Goal: Information Seeking & Learning: Learn about a topic

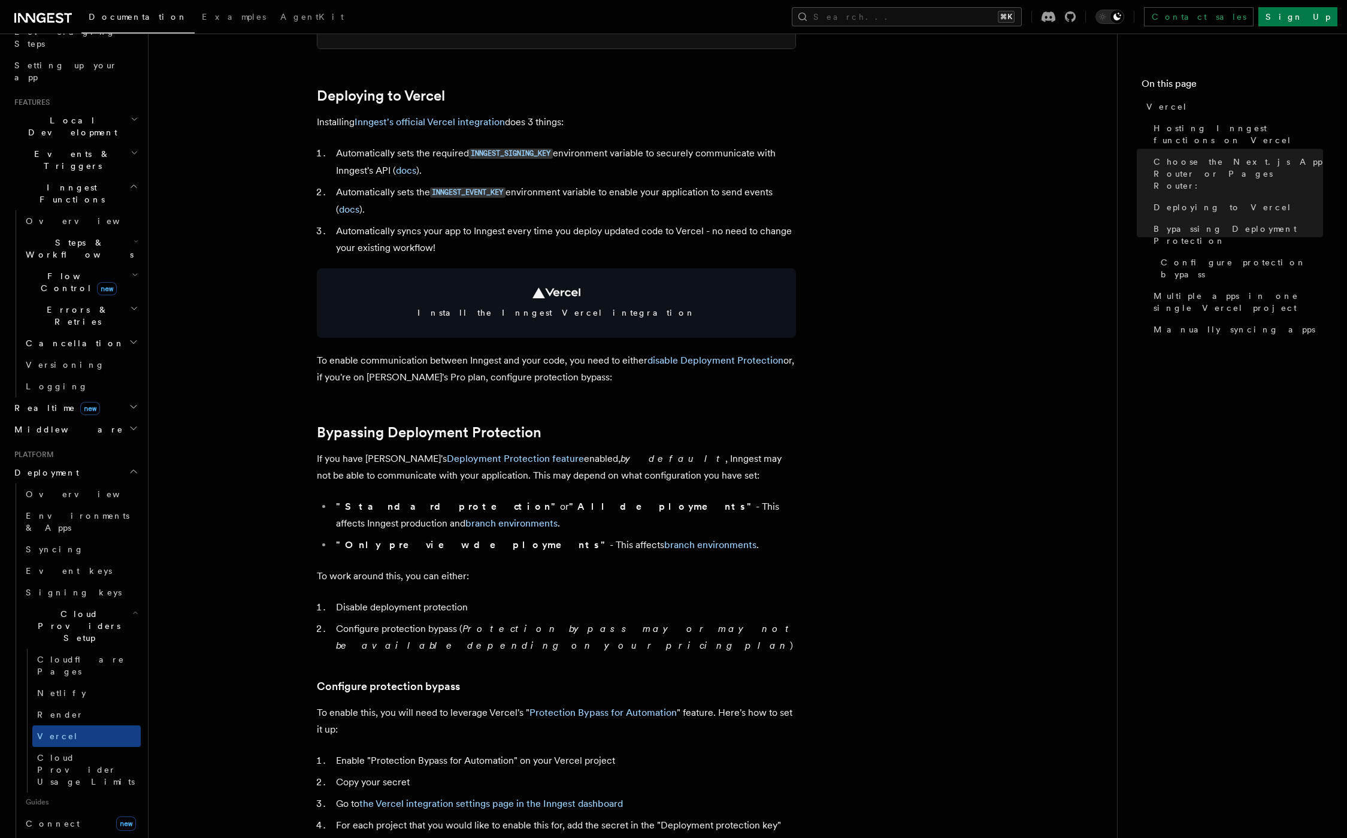
scroll to position [517, 0]
click at [552, 440] on h2 "Bypassing Deployment Protection" at bounding box center [556, 433] width 479 height 17
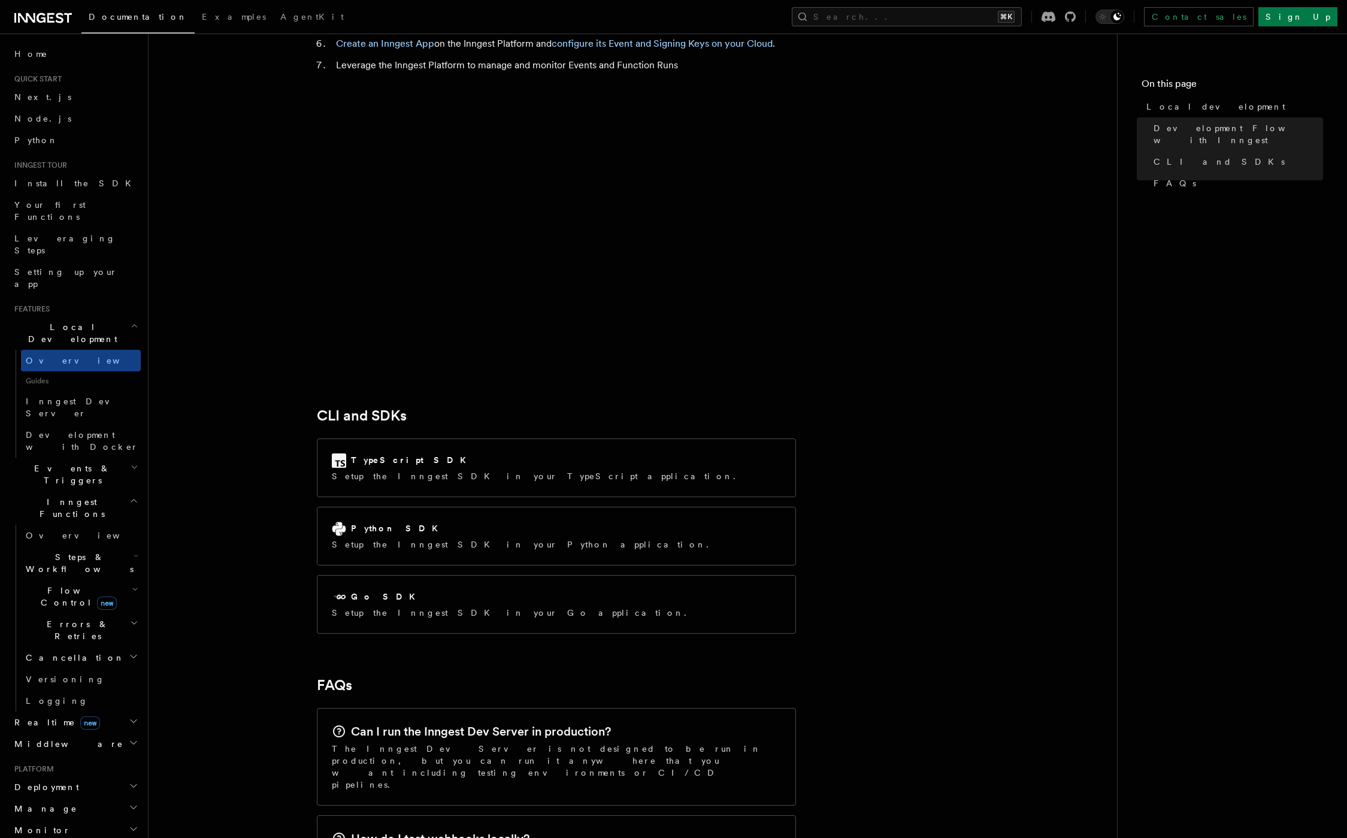
scroll to position [1294, 0]
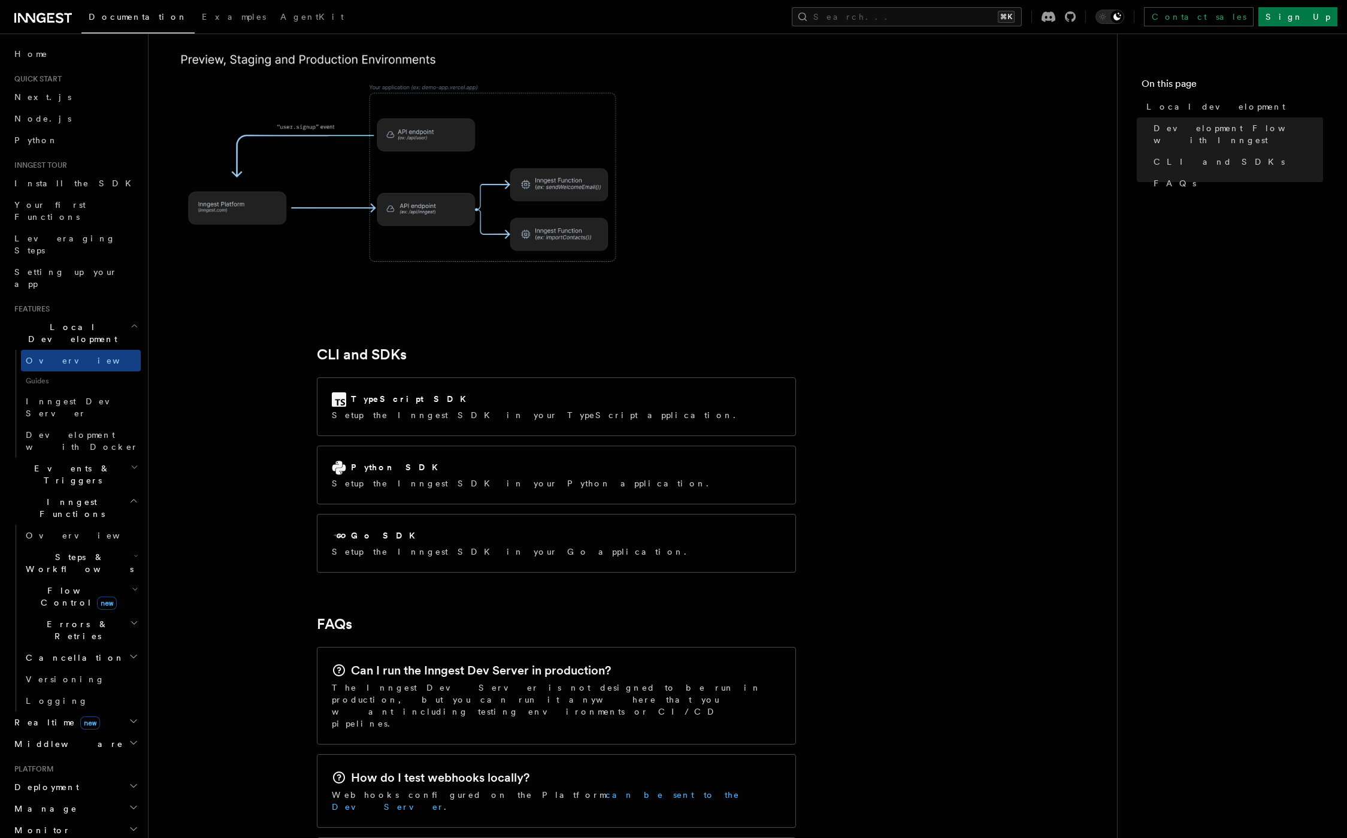
click at [544, 790] on link "can be sent to the Dev Server" at bounding box center [536, 801] width 408 height 22
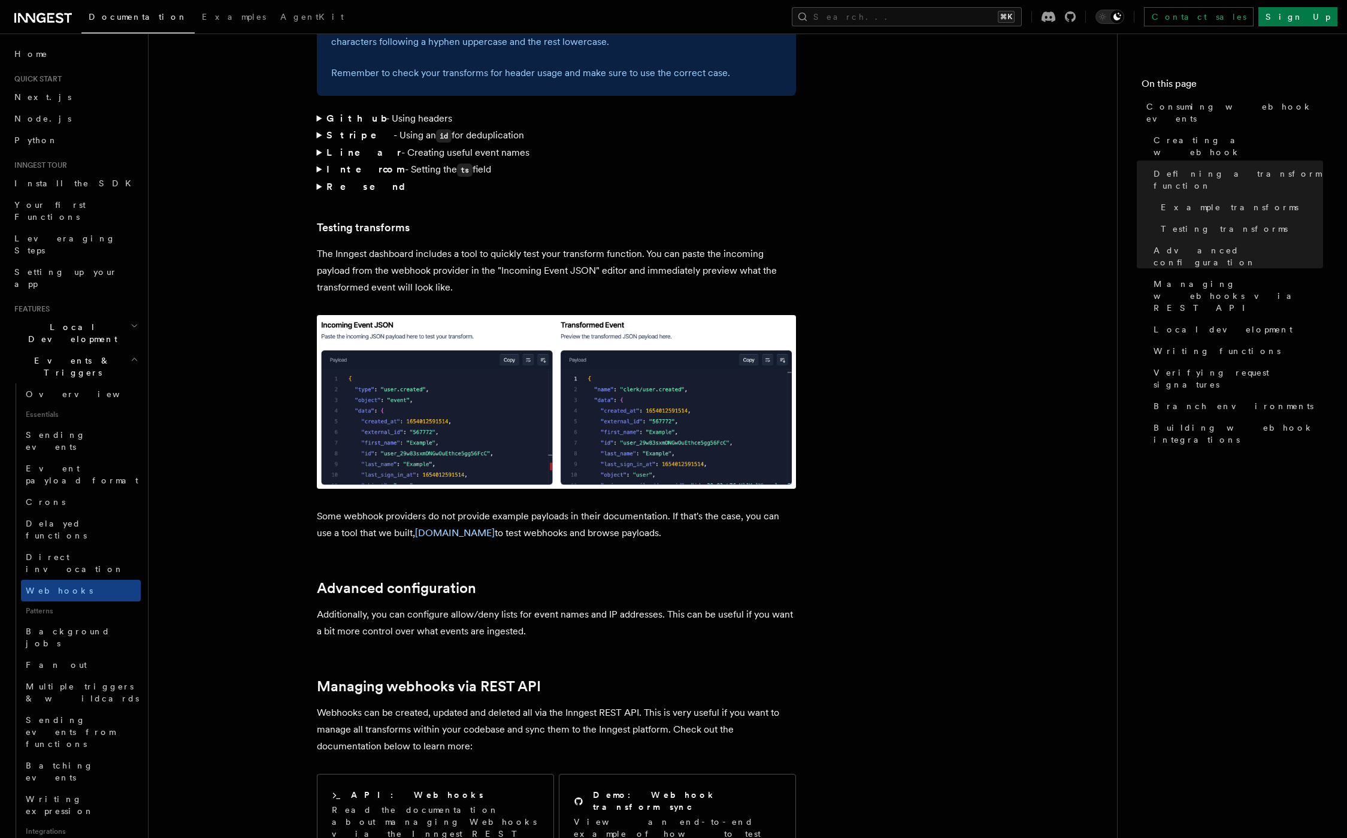
scroll to position [1888, 0]
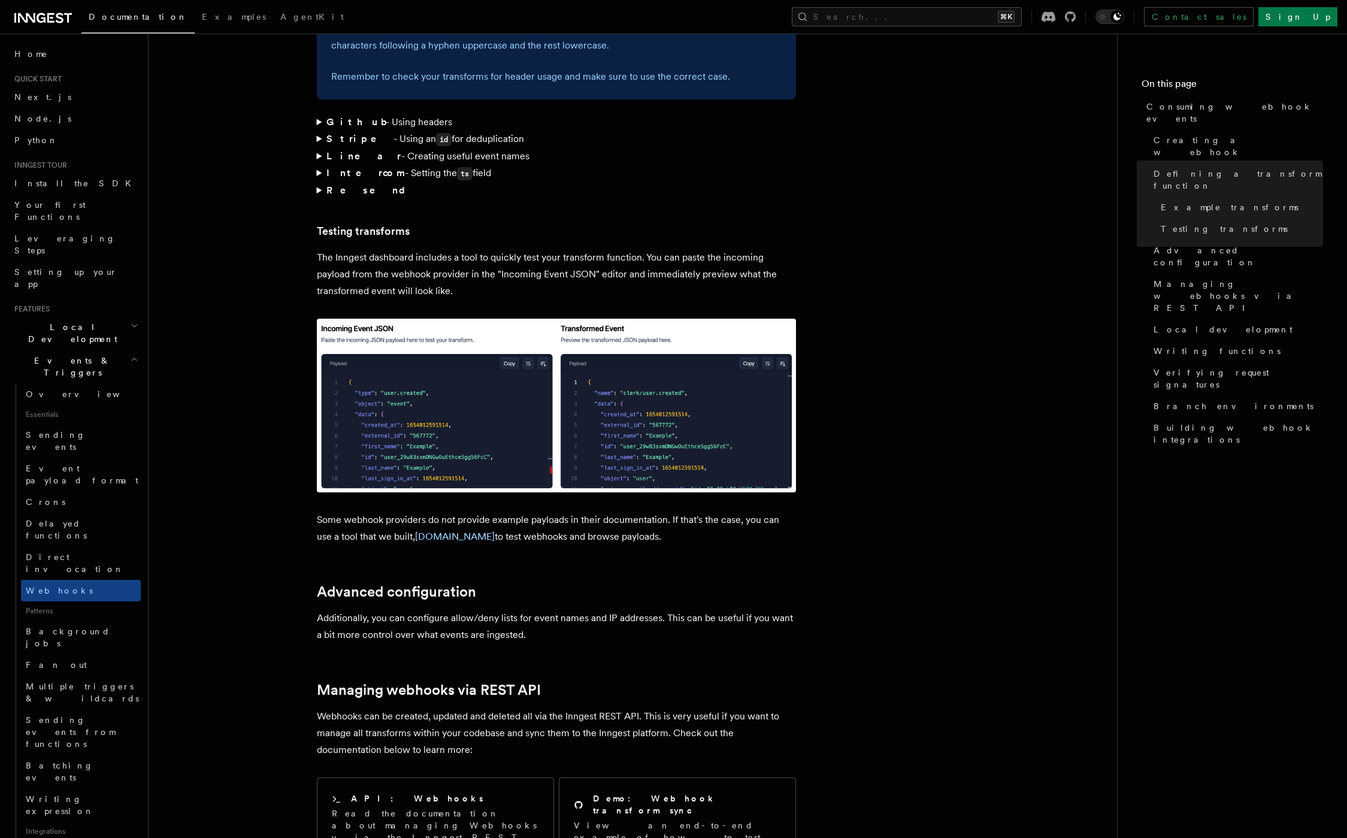
click at [74, 85] on li "Quick start Next.js Node.js Python" at bounding box center [75, 112] width 131 height 77
click at [75, 89] on link "Next.js" at bounding box center [75, 97] width 131 height 22
